Goal: Find specific page/section: Find specific page/section

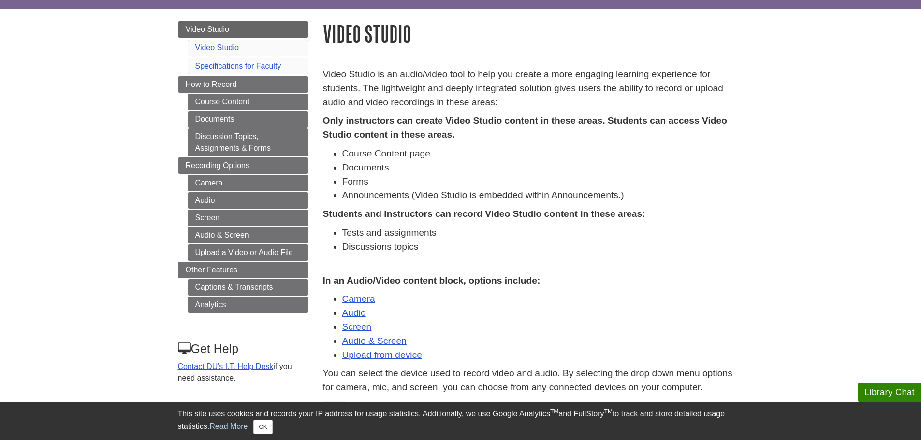
scroll to position [97, 0]
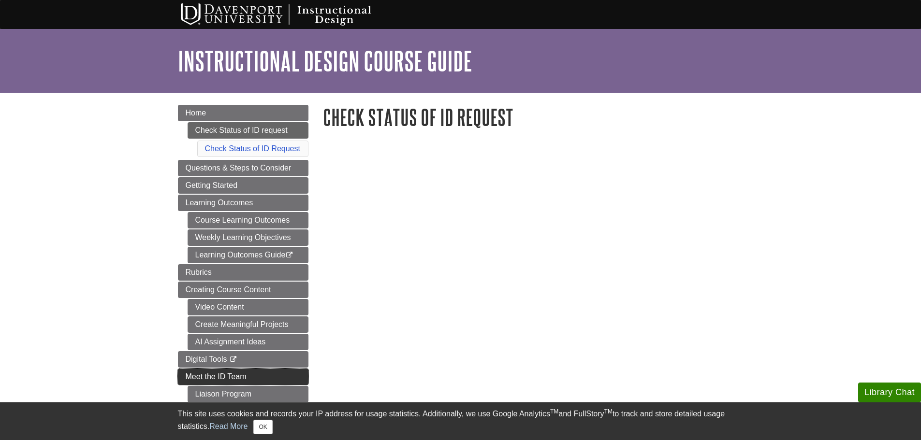
scroll to position [48, 0]
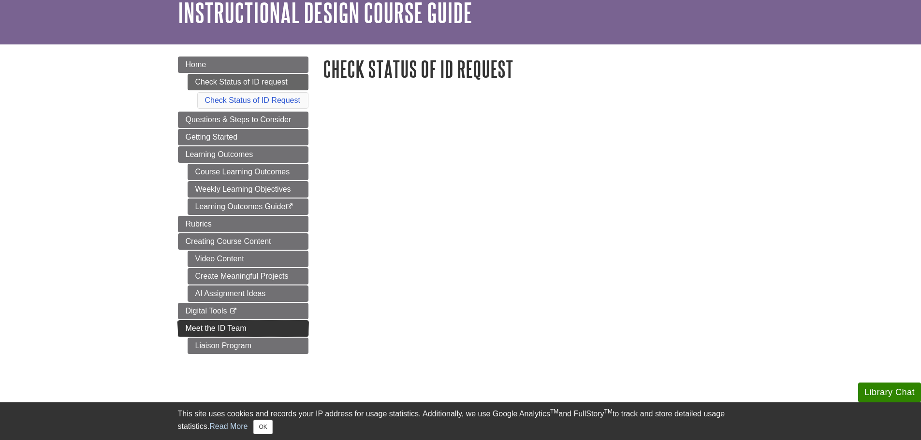
click at [254, 328] on link "Meet the ID Team" at bounding box center [243, 328] width 130 height 16
